Goal: Navigation & Orientation: Find specific page/section

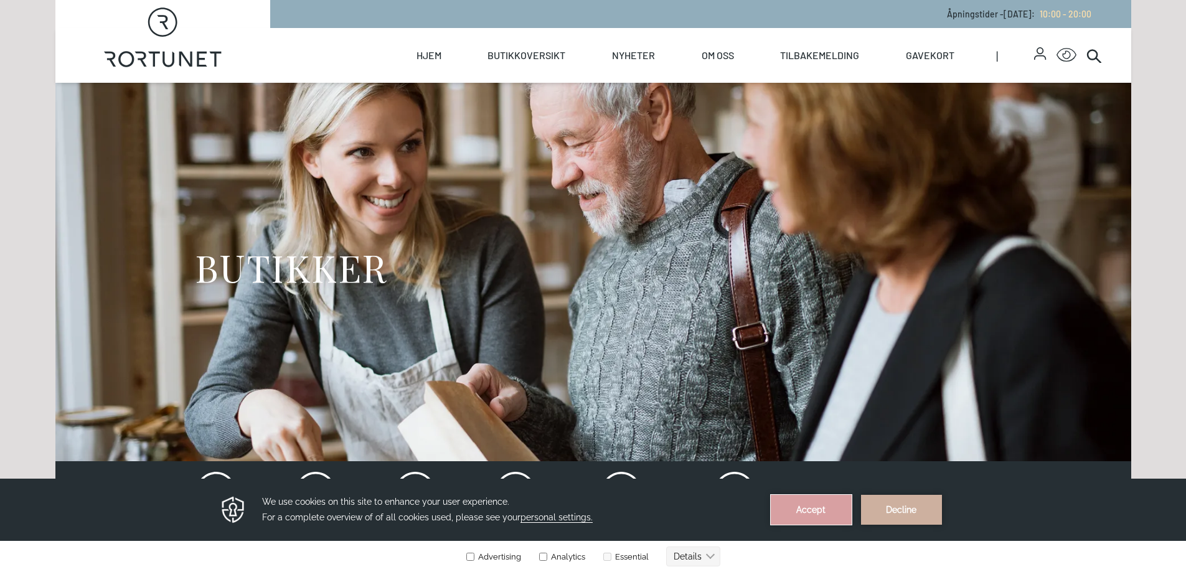
click at [787, 508] on button "Accept" at bounding box center [810, 510] width 81 height 30
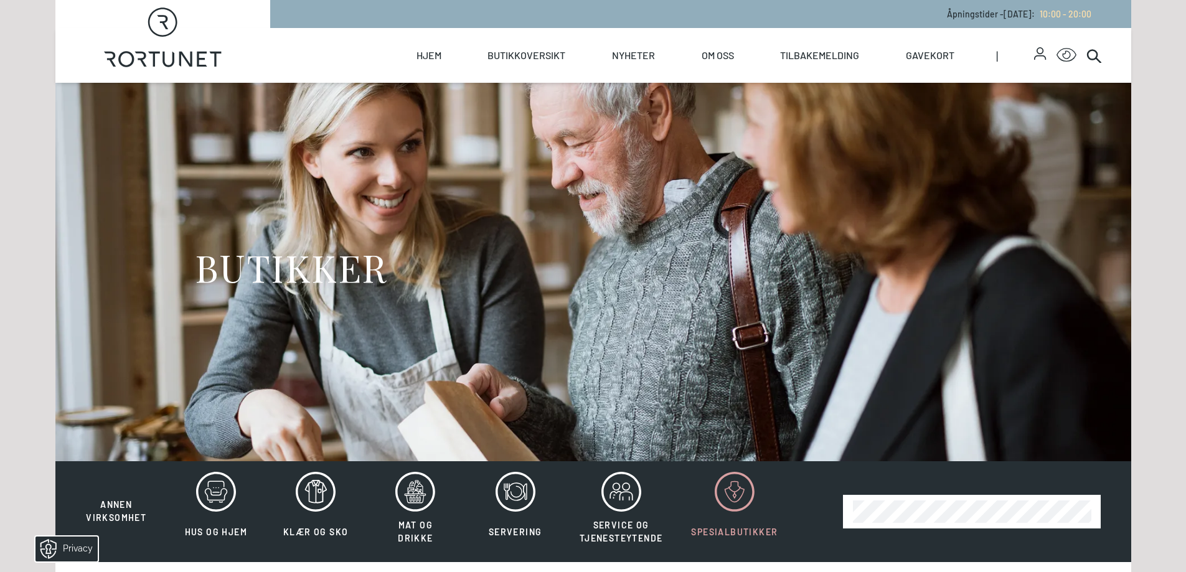
click at [736, 492] on icon at bounding box center [734, 492] width 40 height 40
click at [736, 534] on span "Spesialbutikker" at bounding box center [734, 532] width 87 height 11
click at [721, 495] on icon at bounding box center [734, 492] width 40 height 40
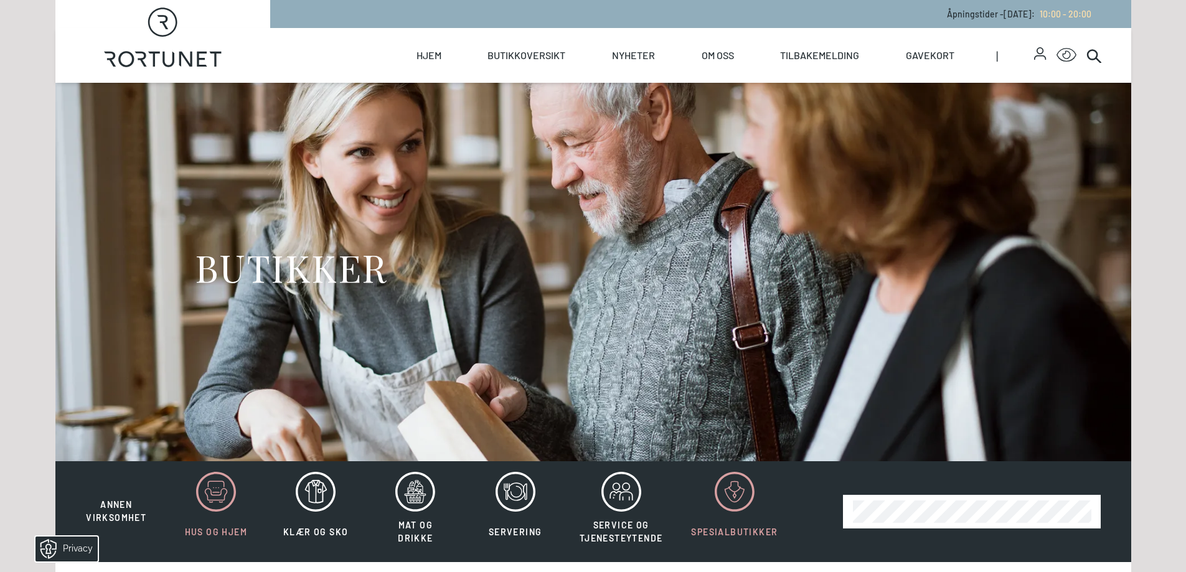
click at [226, 499] on icon at bounding box center [216, 492] width 40 height 40
click at [425, 12] on div "Åpningstider - tirsdag 19. august : 10:00 - 20:00" at bounding box center [700, 14] width 860 height 28
click at [750, 492] on icon at bounding box center [734, 492] width 40 height 40
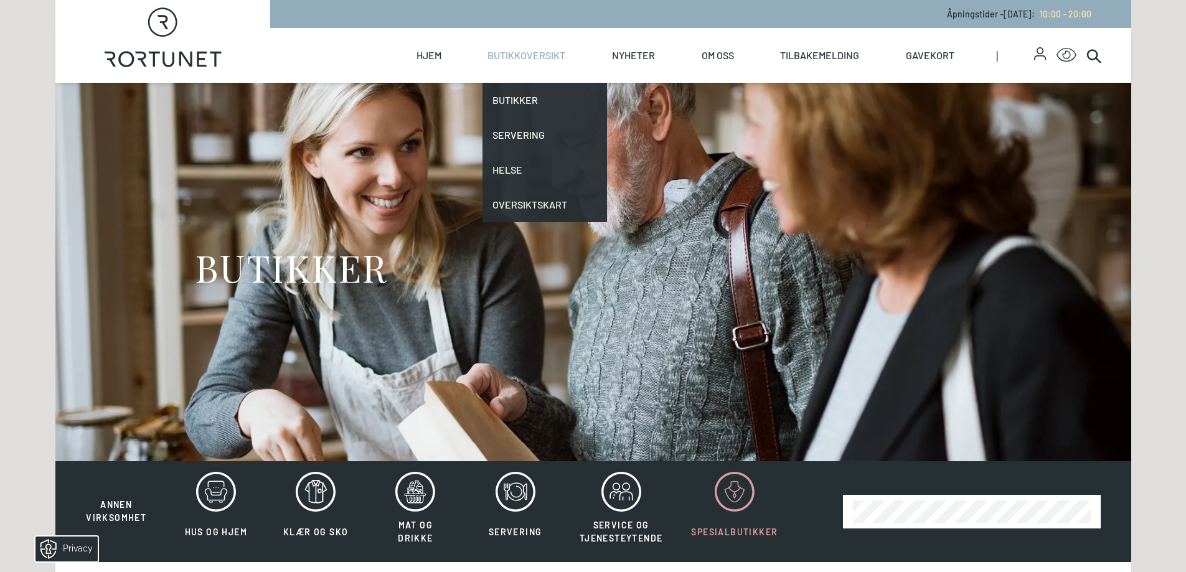
click at [501, 59] on link "Butikkoversikt" at bounding box center [526, 55] width 78 height 55
click at [501, 94] on link "Butikker" at bounding box center [544, 100] width 124 height 35
click at [503, 94] on link "Butikker" at bounding box center [544, 100] width 124 height 35
